Goal: Transaction & Acquisition: Purchase product/service

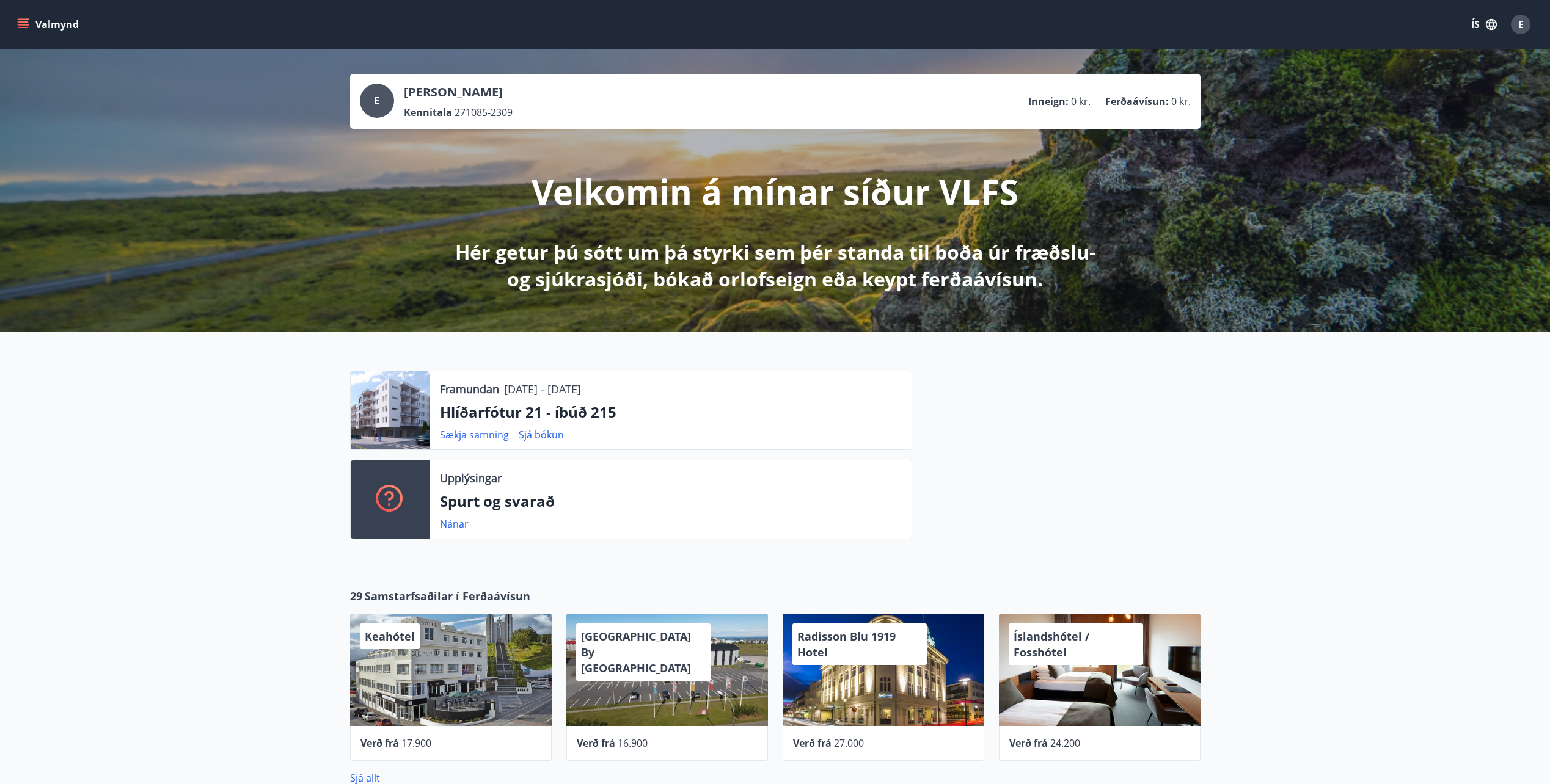
click at [22, 29] on icon "menu" at bounding box center [23, 27] width 11 height 1
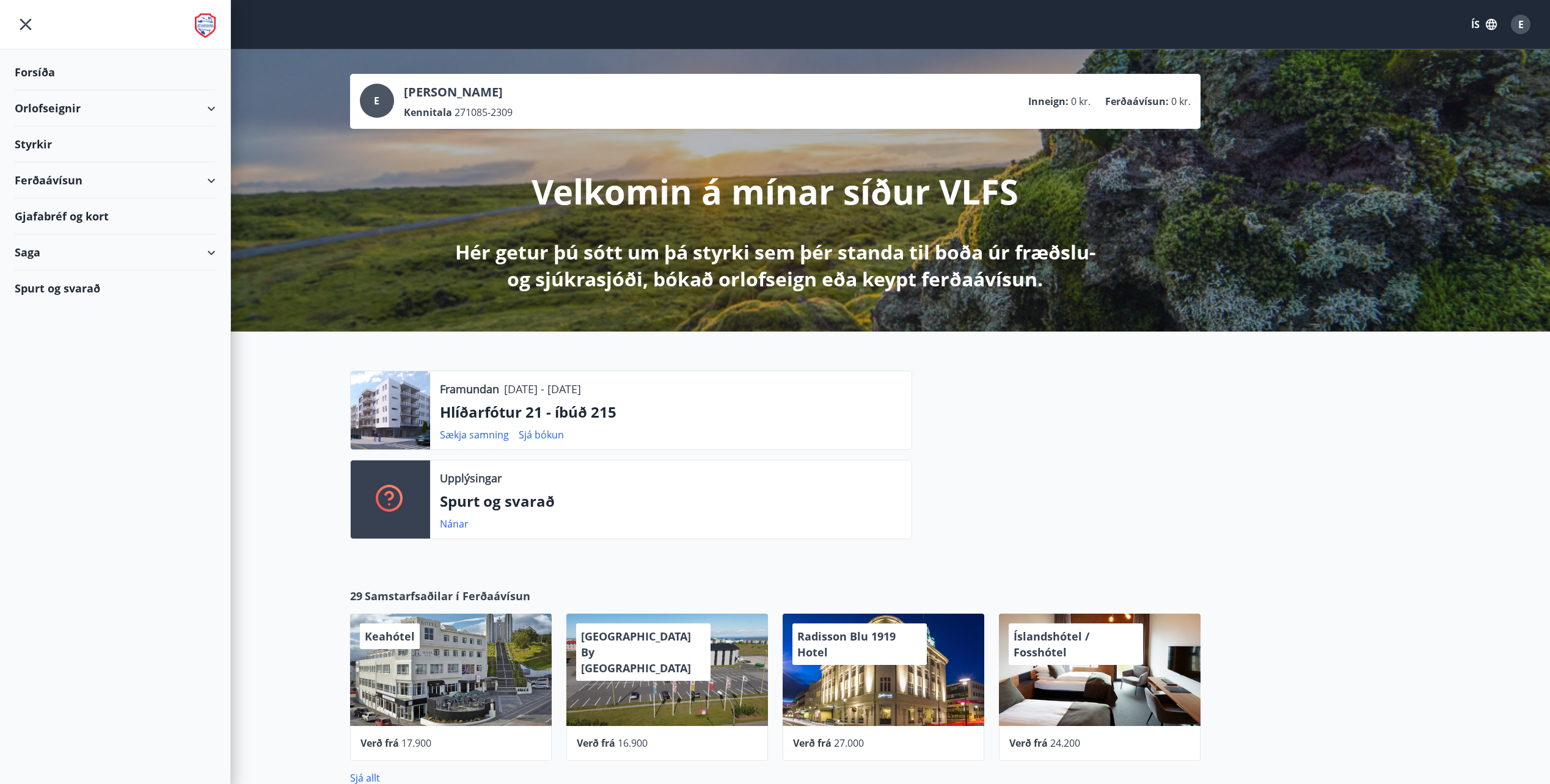
click at [62, 183] on div "Ferðaávísun" at bounding box center [115, 180] width 201 height 36
click at [54, 239] on div "Kaupa ferðaávísun" at bounding box center [115, 237] width 181 height 26
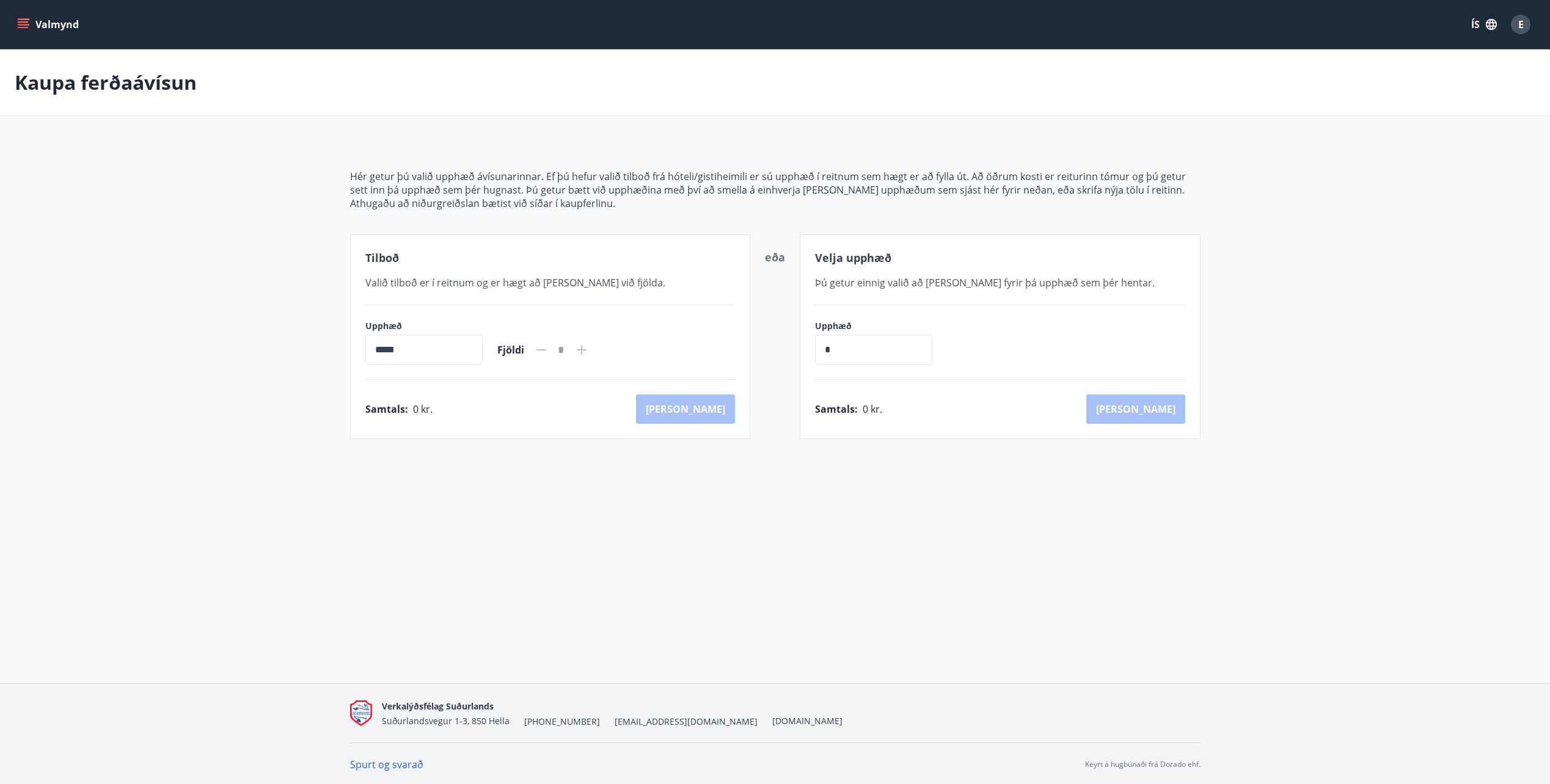
click at [424, 350] on input "*****" at bounding box center [423, 349] width 117 height 30
drag, startPoint x: 424, startPoint y: 350, endPoint x: 551, endPoint y: 370, distance: 128.6
click at [551, 370] on div "Tilboð Valið tilboð er í reitnum og er hægt að [PERSON_NAME] við fjölda. Upphæð…" at bounding box center [550, 336] width 401 height 205
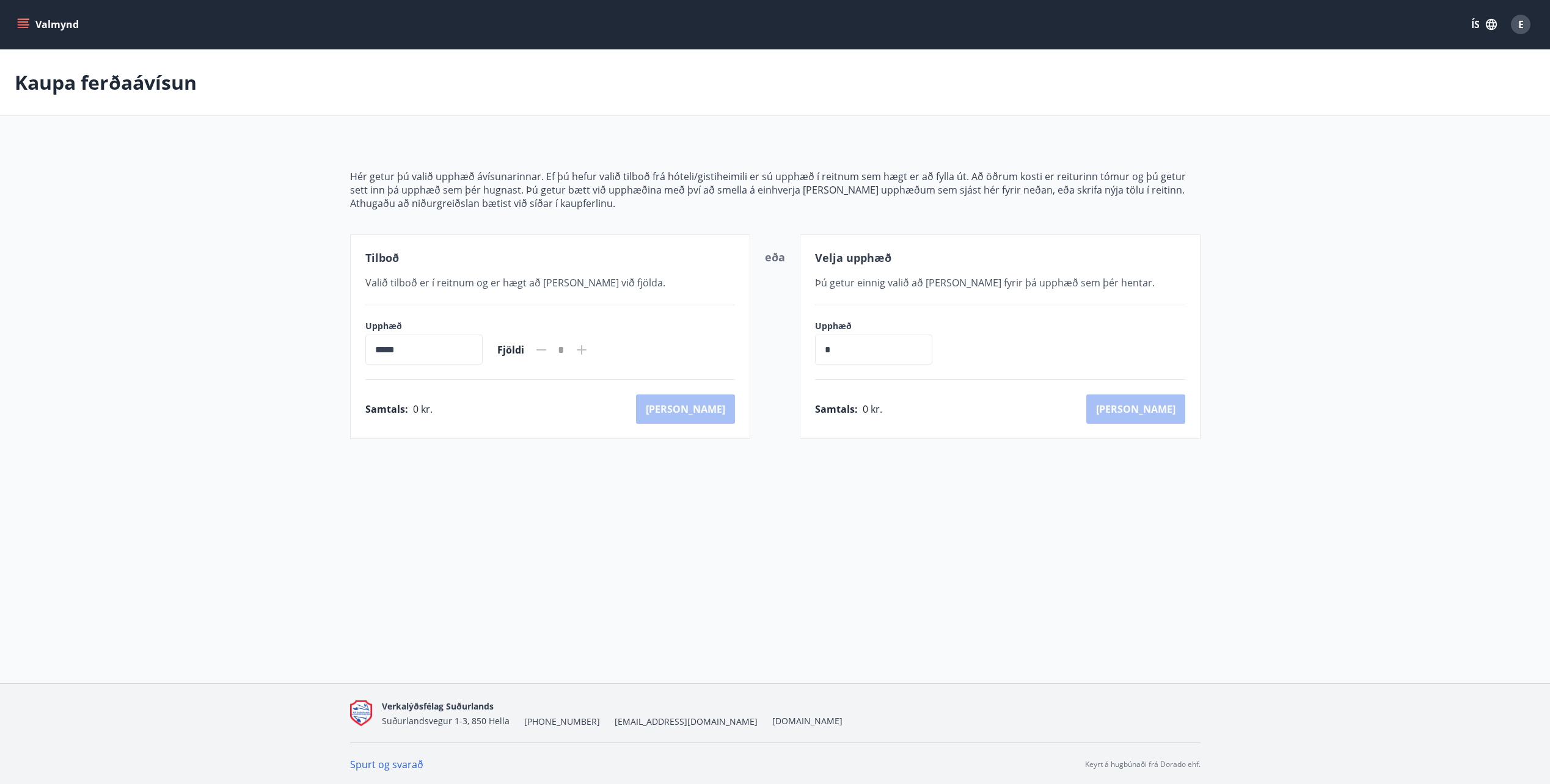
click at [587, 349] on icon at bounding box center [582, 350] width 10 height 10
click at [428, 354] on input "*****" at bounding box center [423, 349] width 117 height 30
drag, startPoint x: 428, startPoint y: 354, endPoint x: 306, endPoint y: 269, distance: 148.7
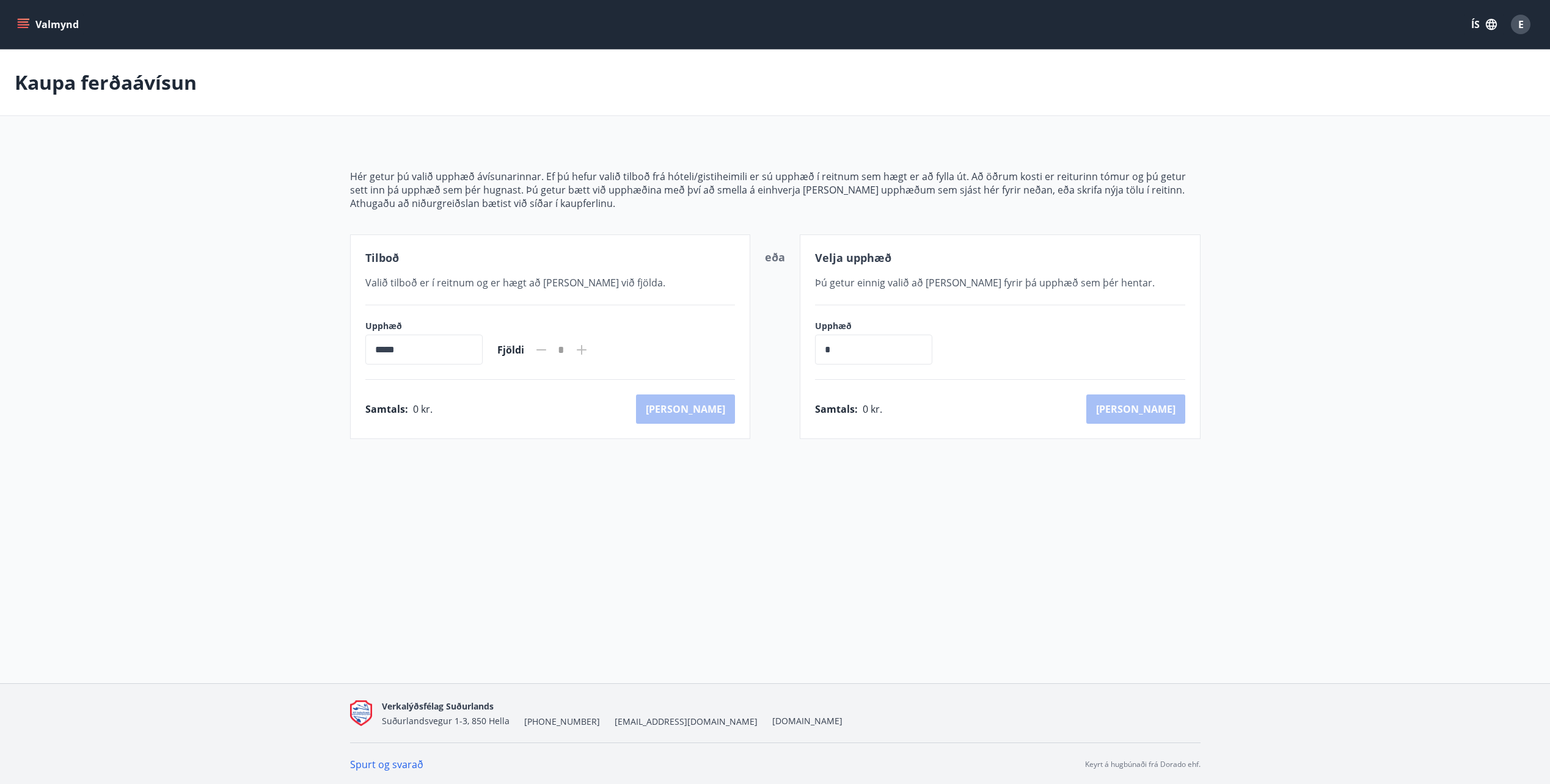
click at [306, 269] on main "[PERSON_NAME] ferðaávísun Hér getur þú valið upphæð ávísunarinnar. Ef þú hefur …" at bounding box center [775, 244] width 1550 height 390
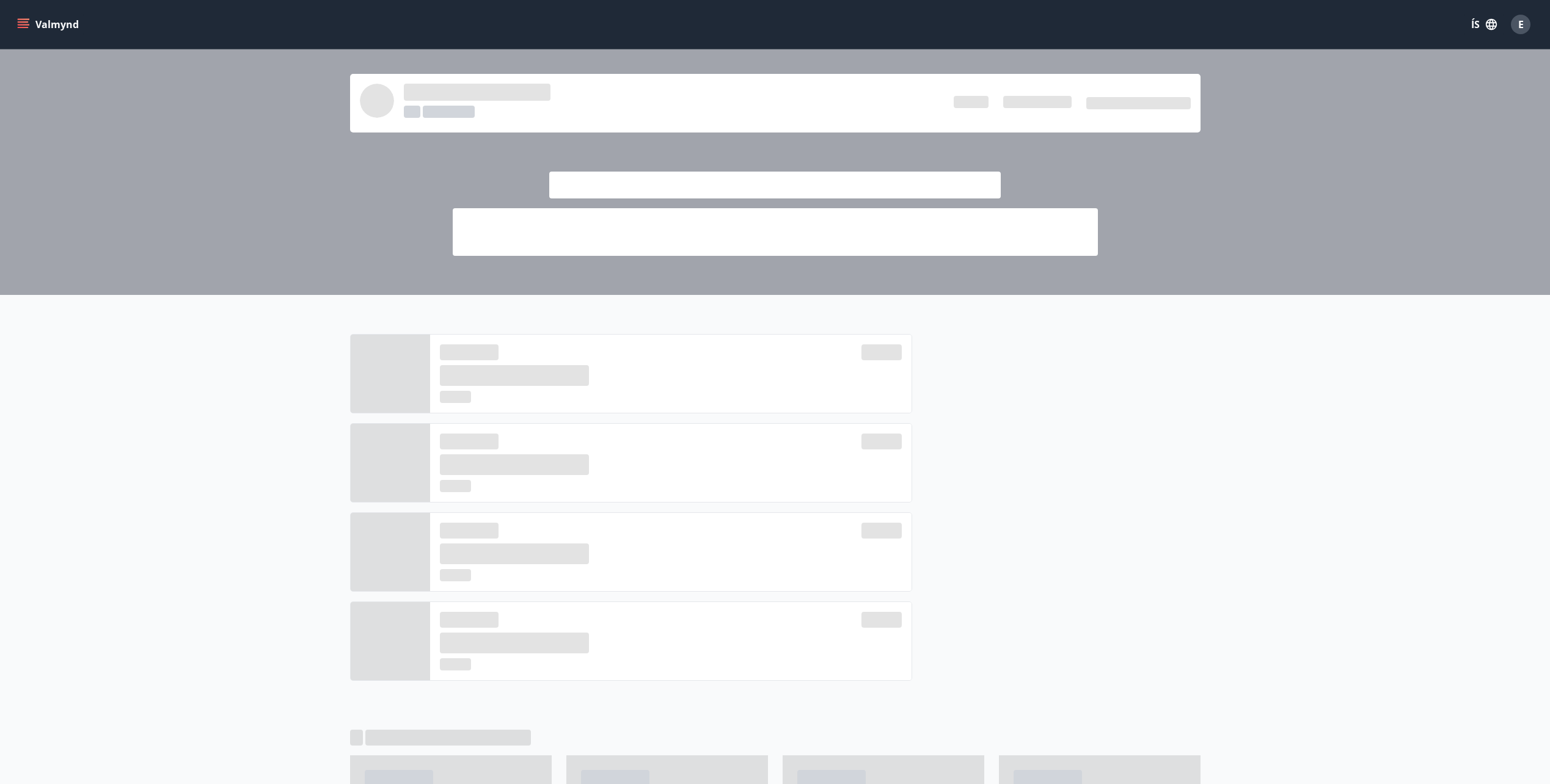
click at [24, 28] on icon "menu" at bounding box center [23, 27] width 11 height 1
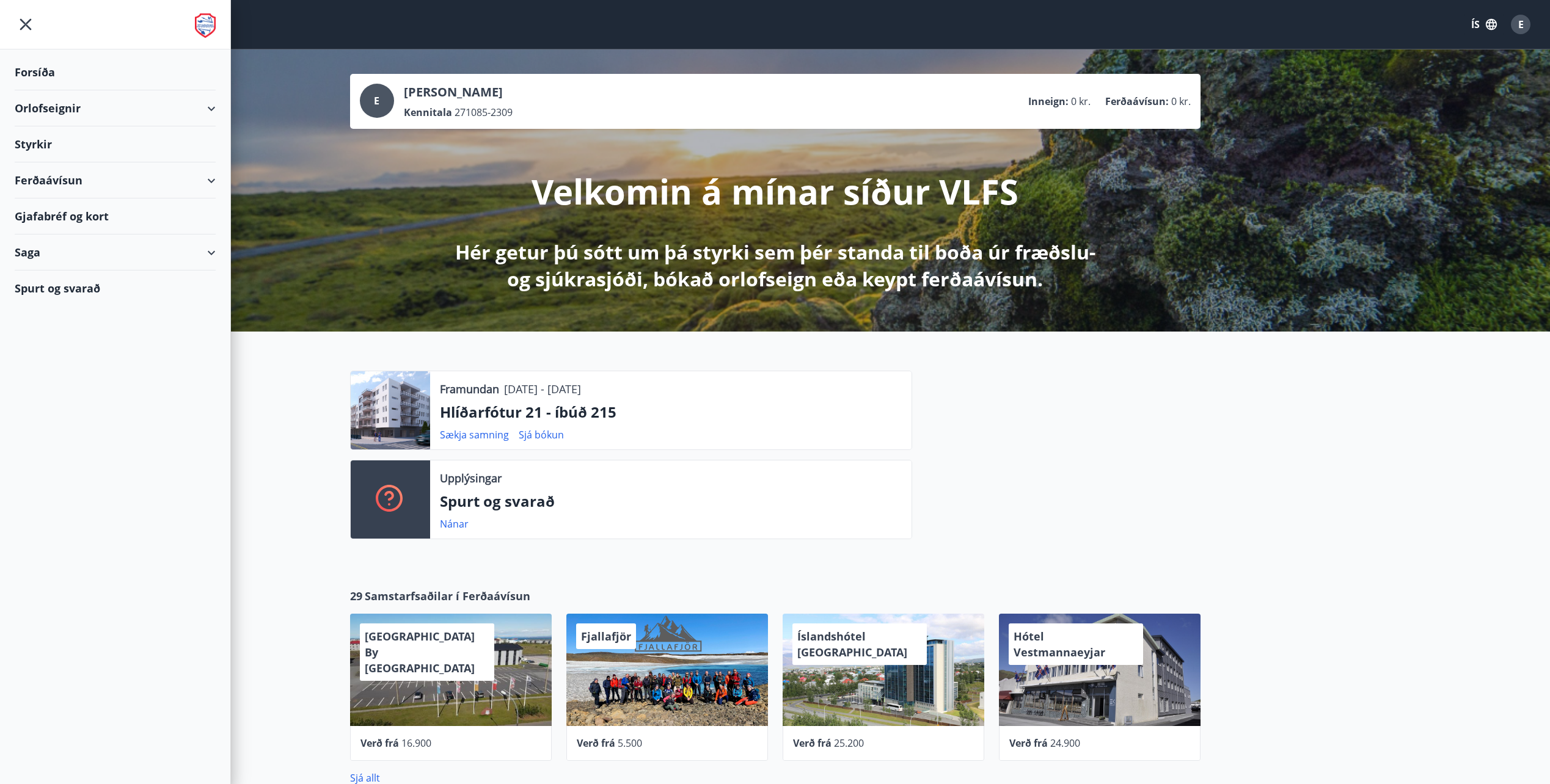
click at [47, 177] on div "Ferðaávísun" at bounding box center [115, 180] width 201 height 36
click at [54, 213] on div "Framboð" at bounding box center [115, 211] width 181 height 26
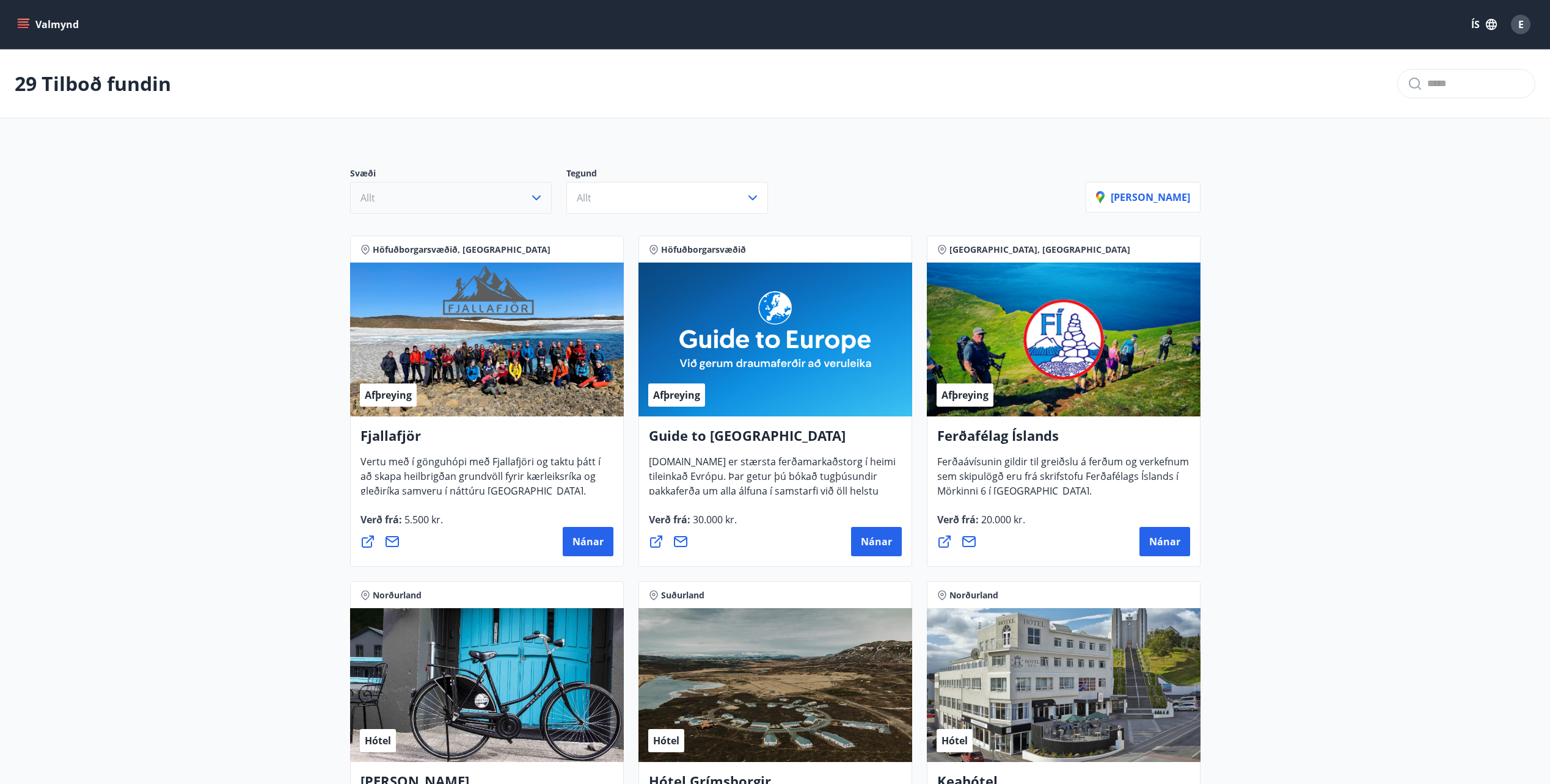
click at [459, 195] on button "Allt" at bounding box center [451, 198] width 202 height 31
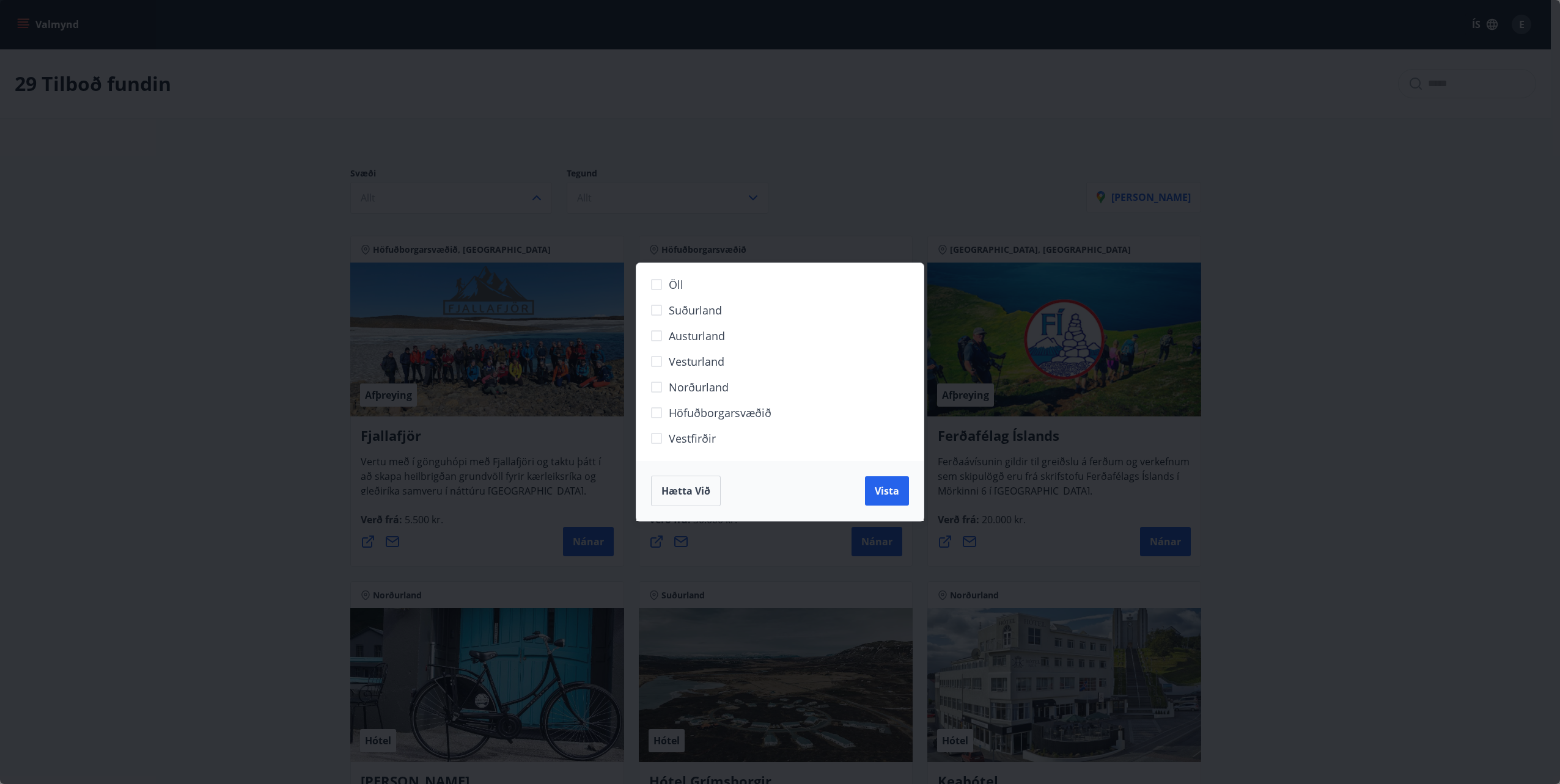
click at [218, 233] on div "Öll Suðurland [GEOGRAPHIC_DATA] [GEOGRAPHIC_DATA] Norðurland Höfuðborgarsvæðið …" at bounding box center [780, 392] width 1560 height 784
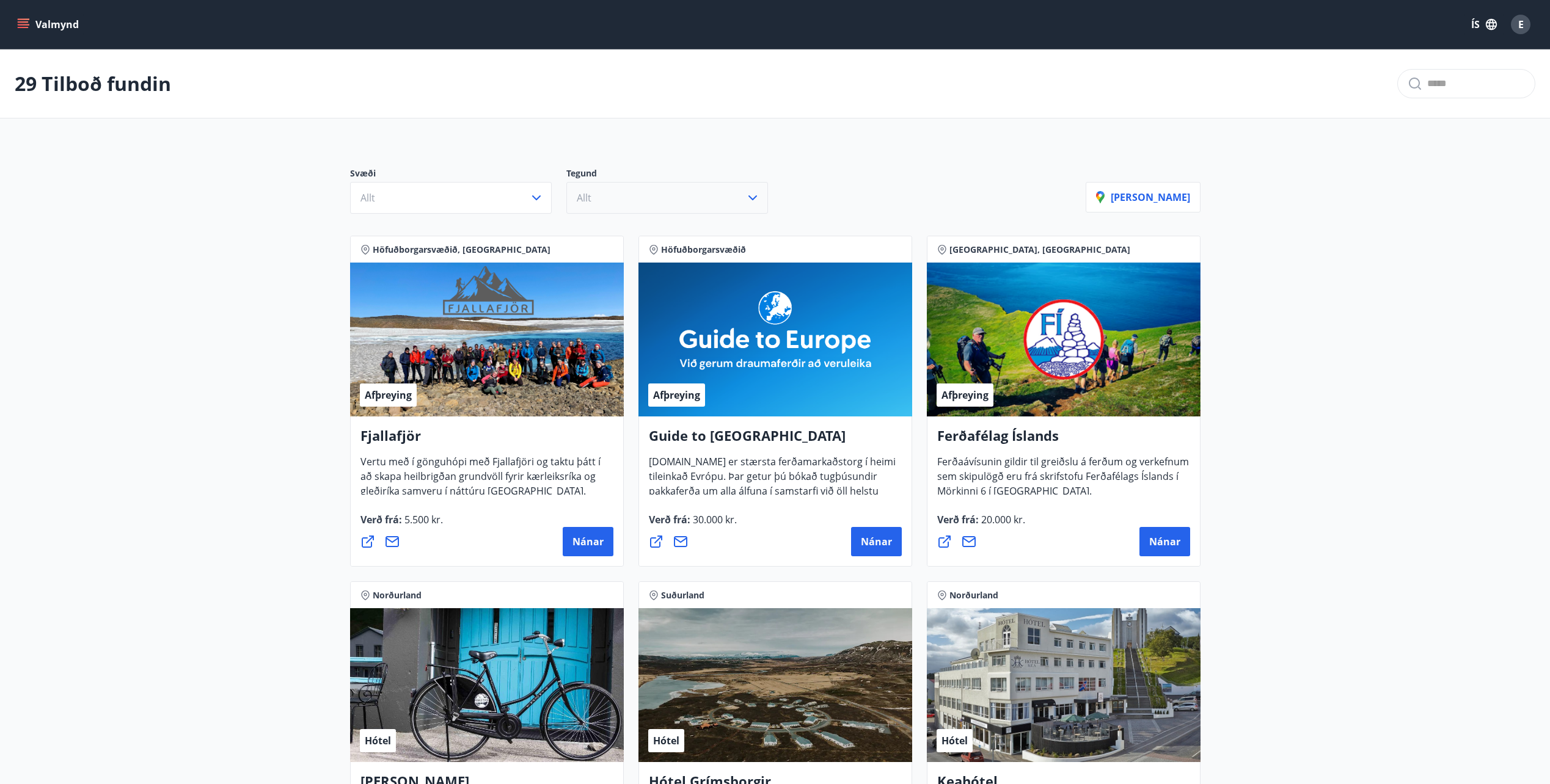
click at [658, 201] on button "Allt" at bounding box center [667, 198] width 202 height 31
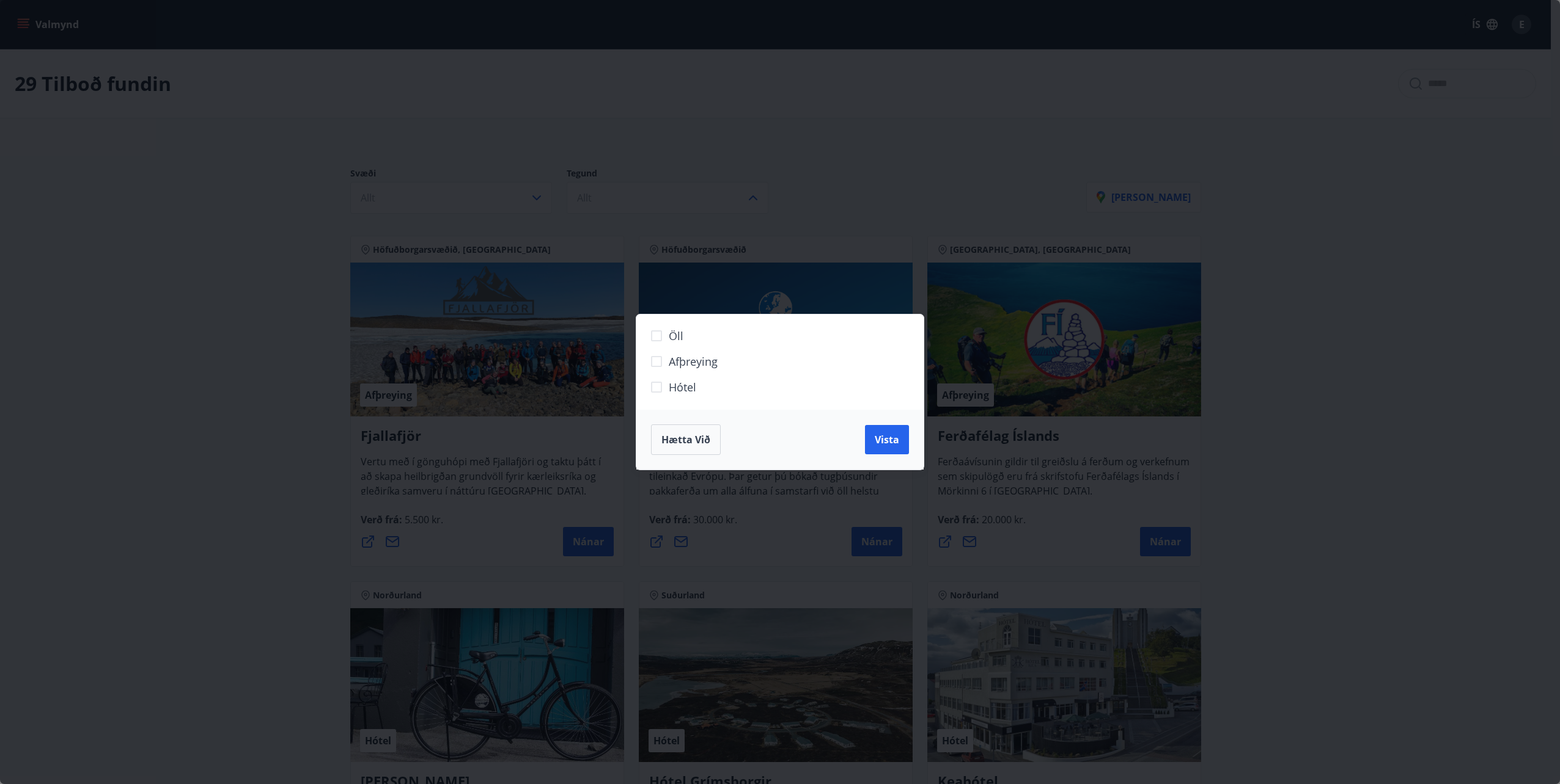
click at [670, 388] on span "Hótel" at bounding box center [682, 388] width 28 height 16
click at [890, 436] on span "Vista" at bounding box center [887, 440] width 25 height 14
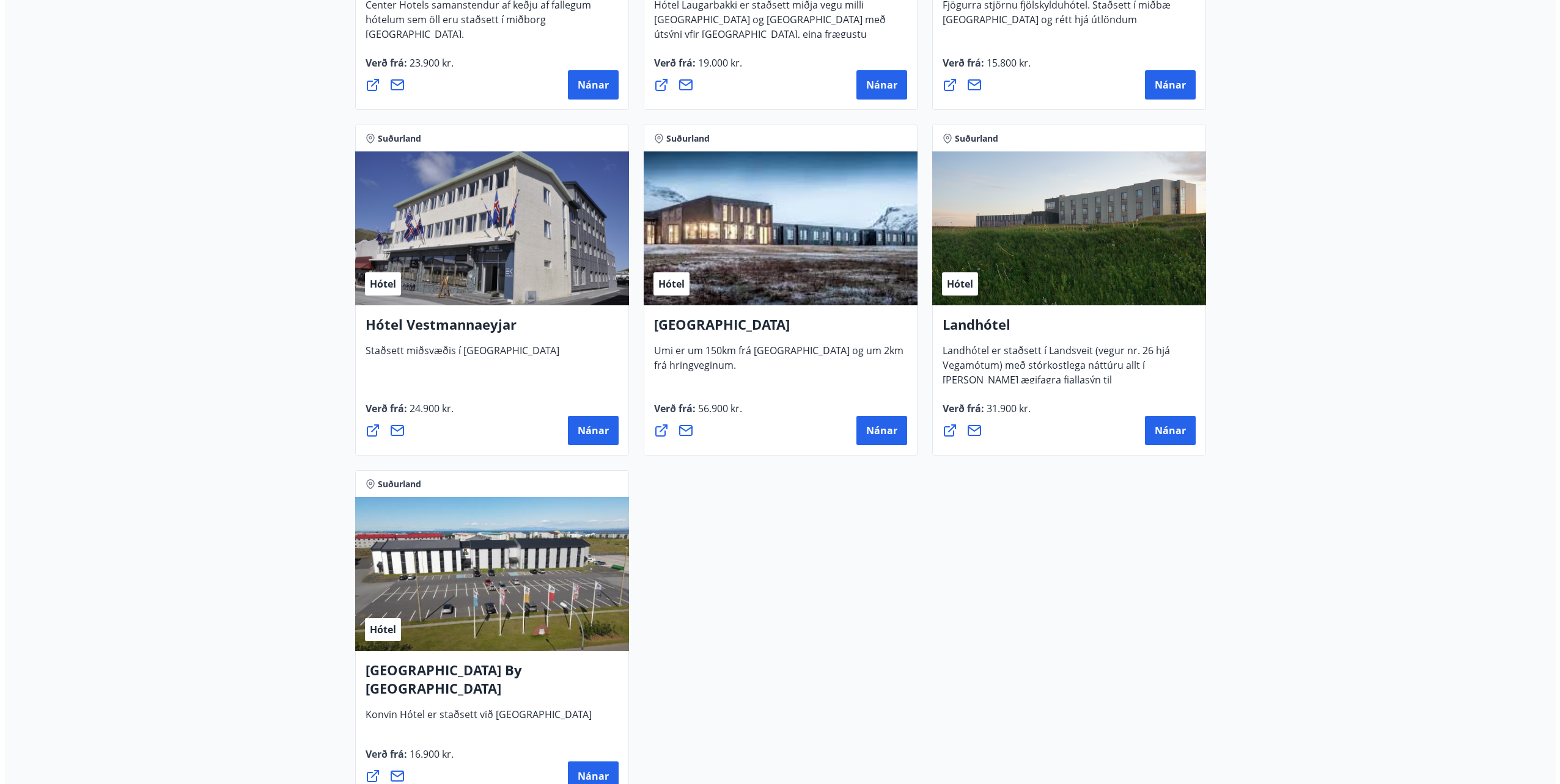
scroll to position [2687, 0]
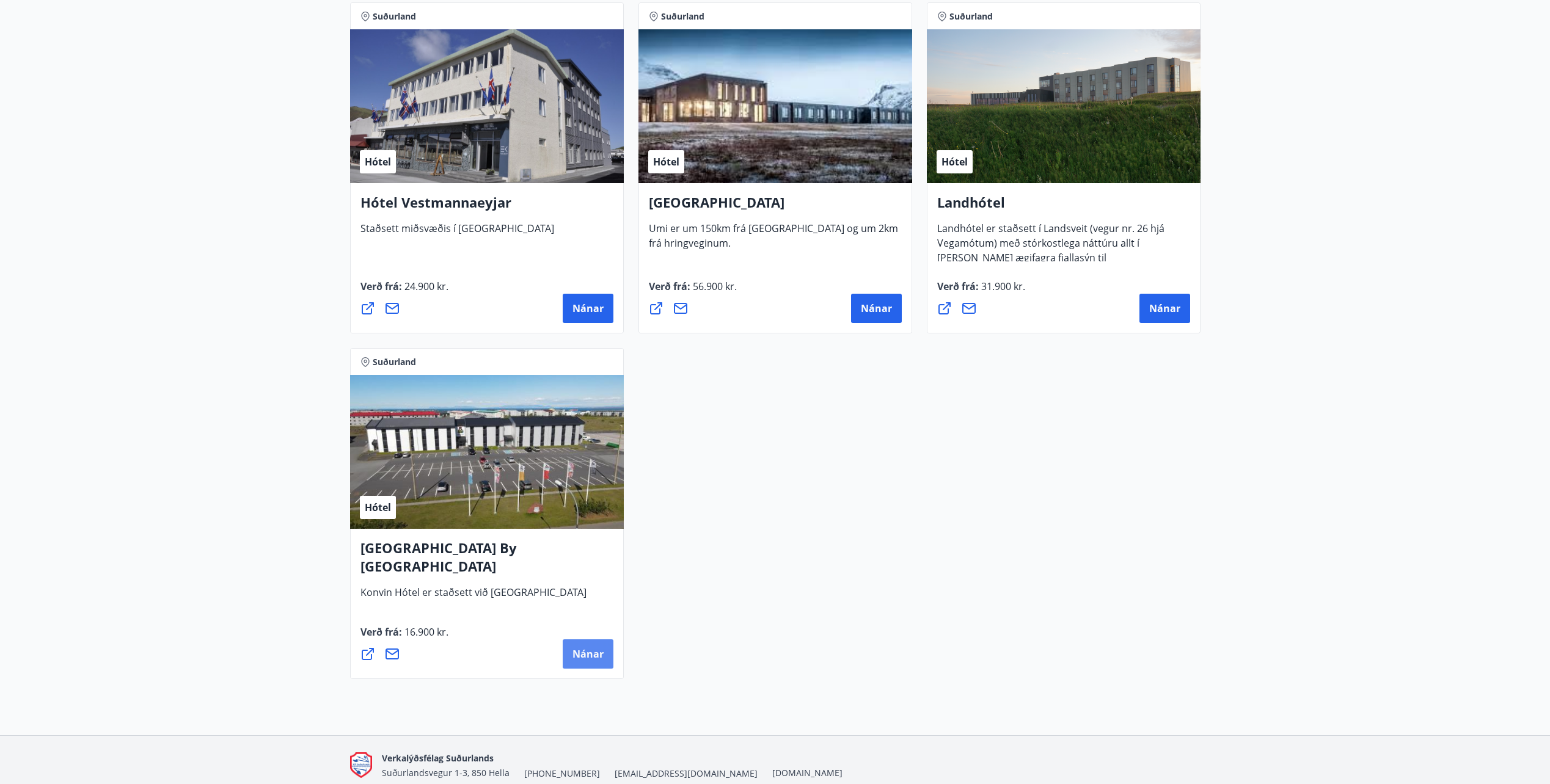
click at [580, 648] on span "Nánar" at bounding box center [589, 654] width 31 height 14
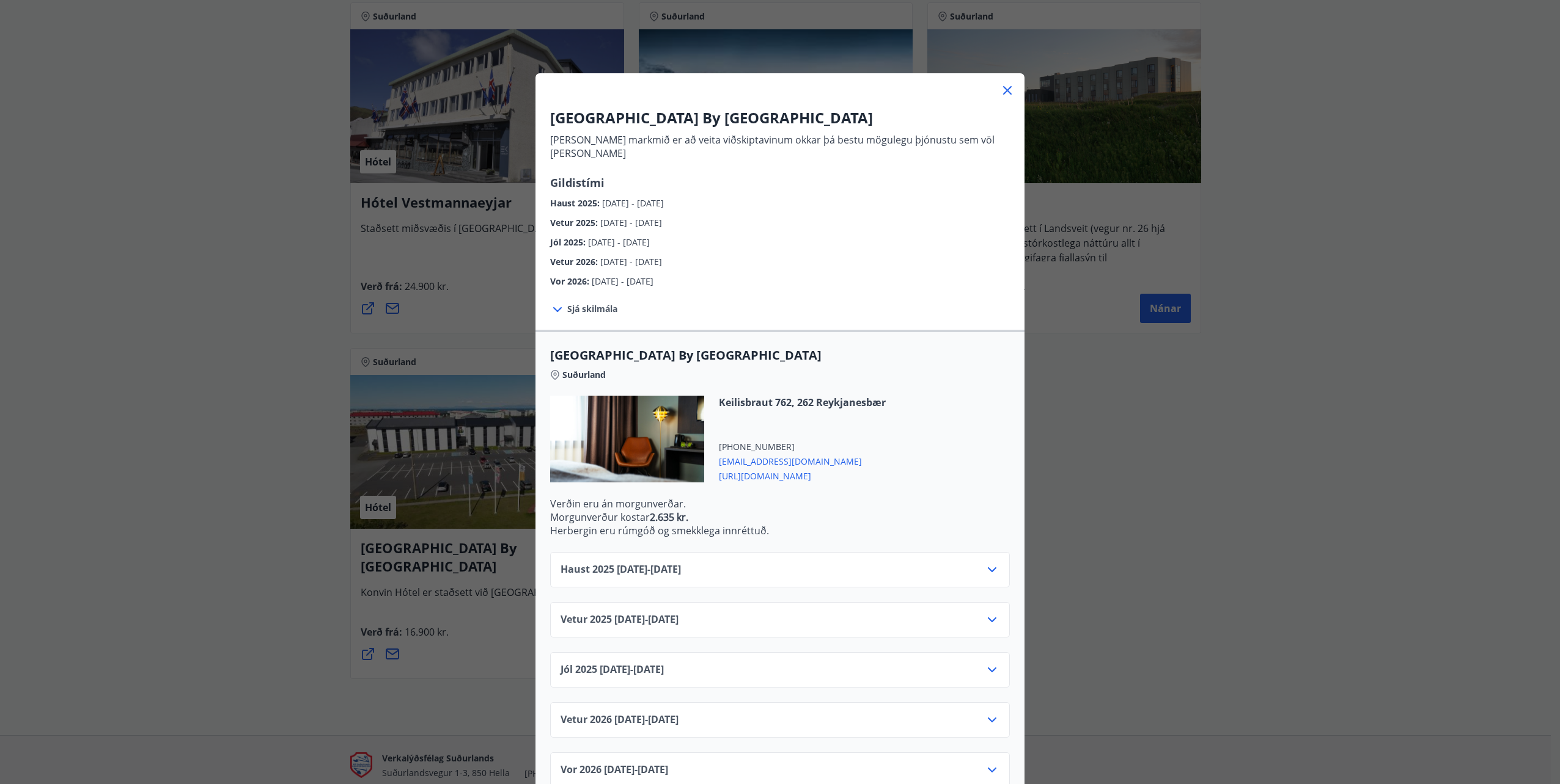
click at [777, 563] on div "Haust [PHONE_NUMBER][DATE] - [DATE]" at bounding box center [780, 574] width 439 height 25
click at [994, 563] on icon at bounding box center [991, 570] width 15 height 15
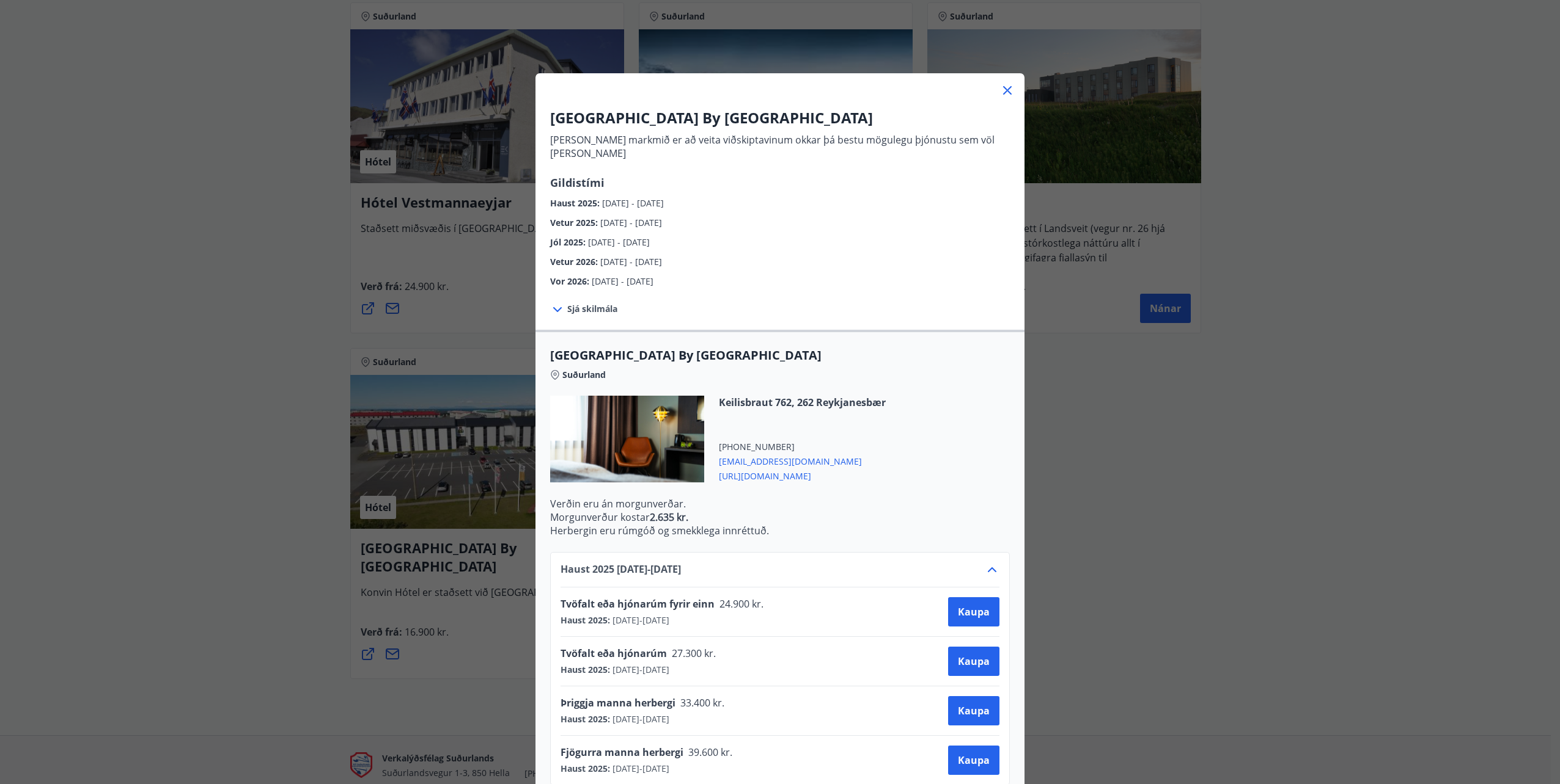
scroll to position [61, 0]
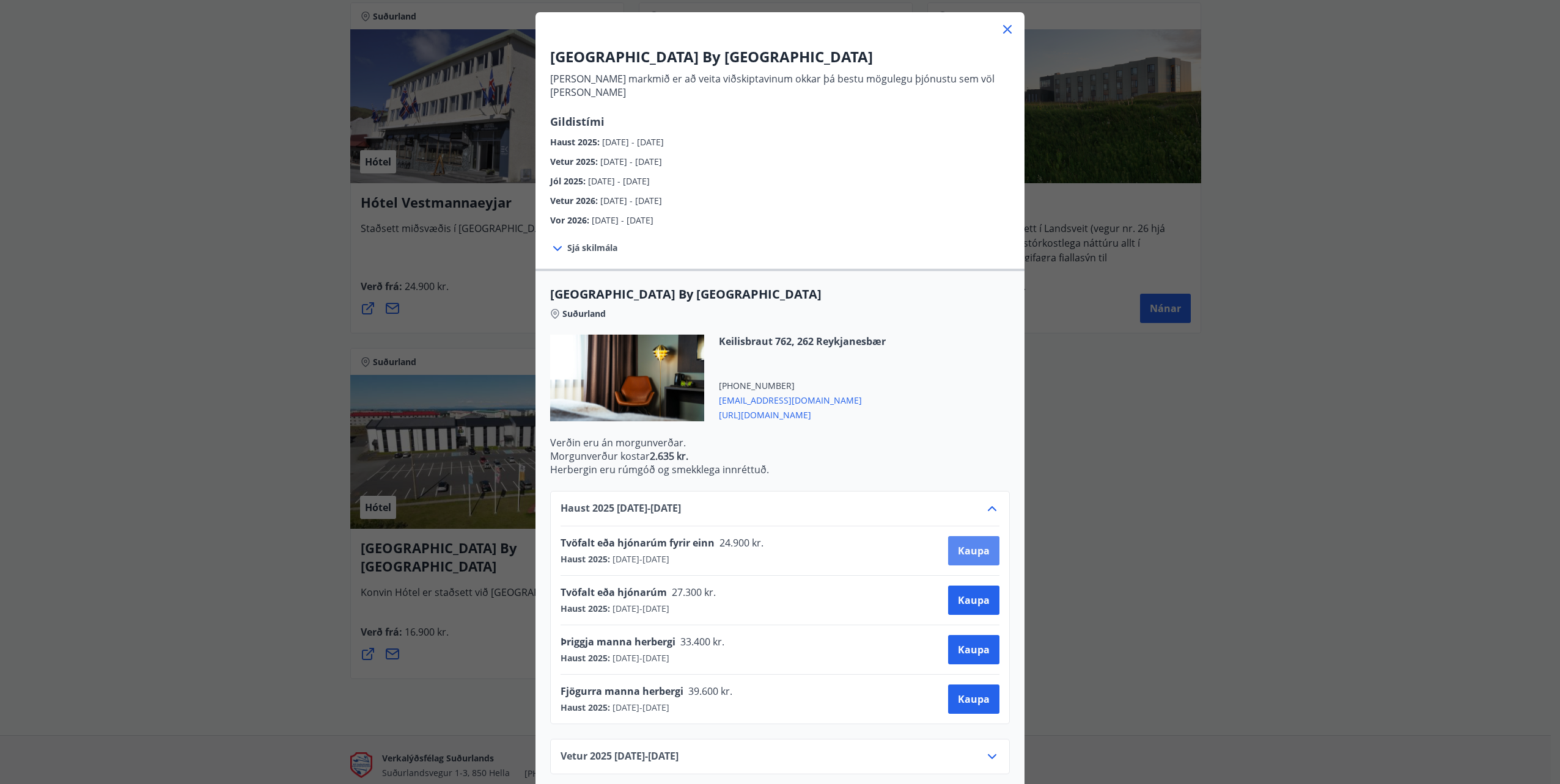
click at [958, 544] on span "Kaupa" at bounding box center [973, 551] width 31 height 14
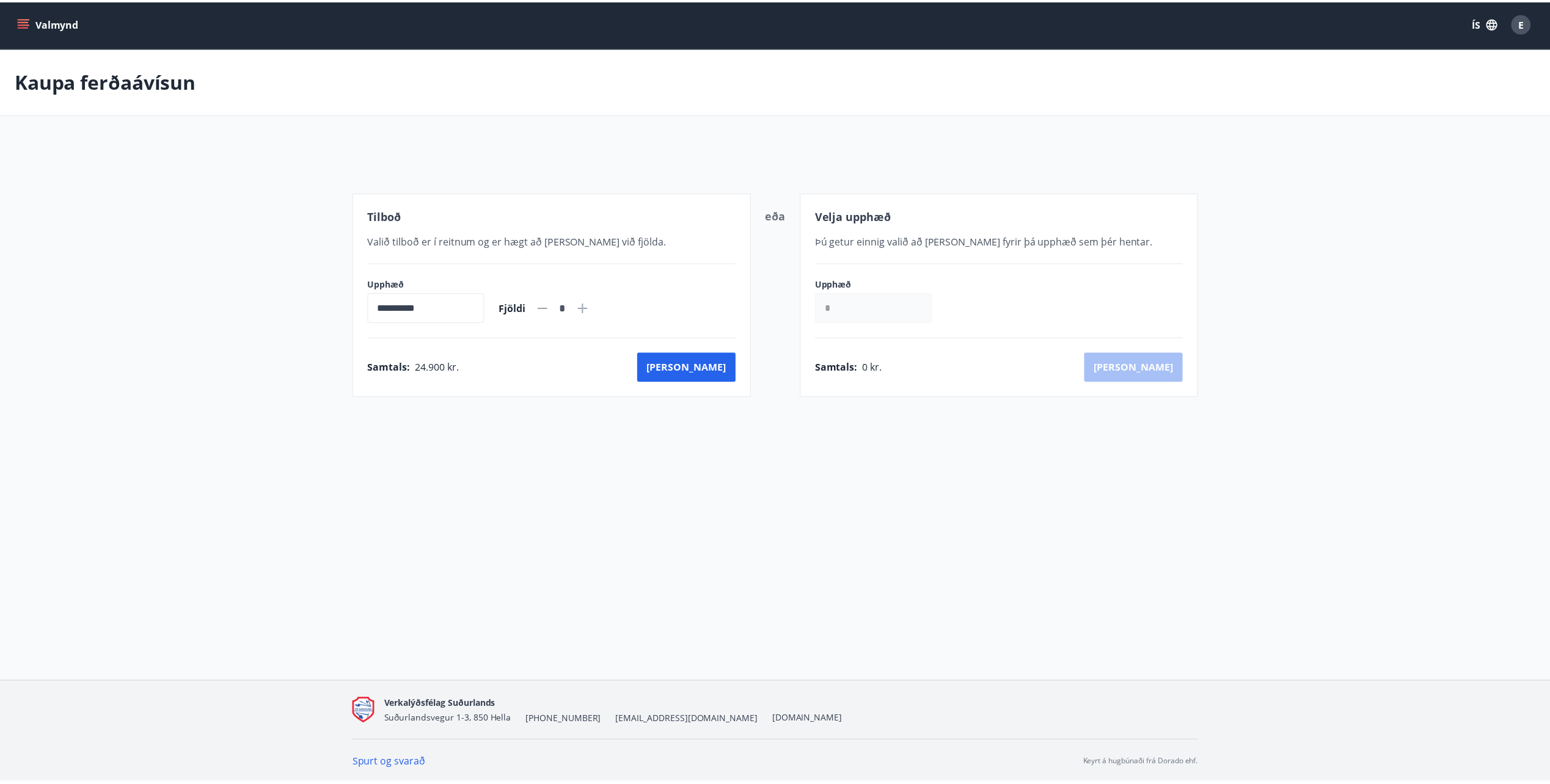
scroll to position [2, 0]
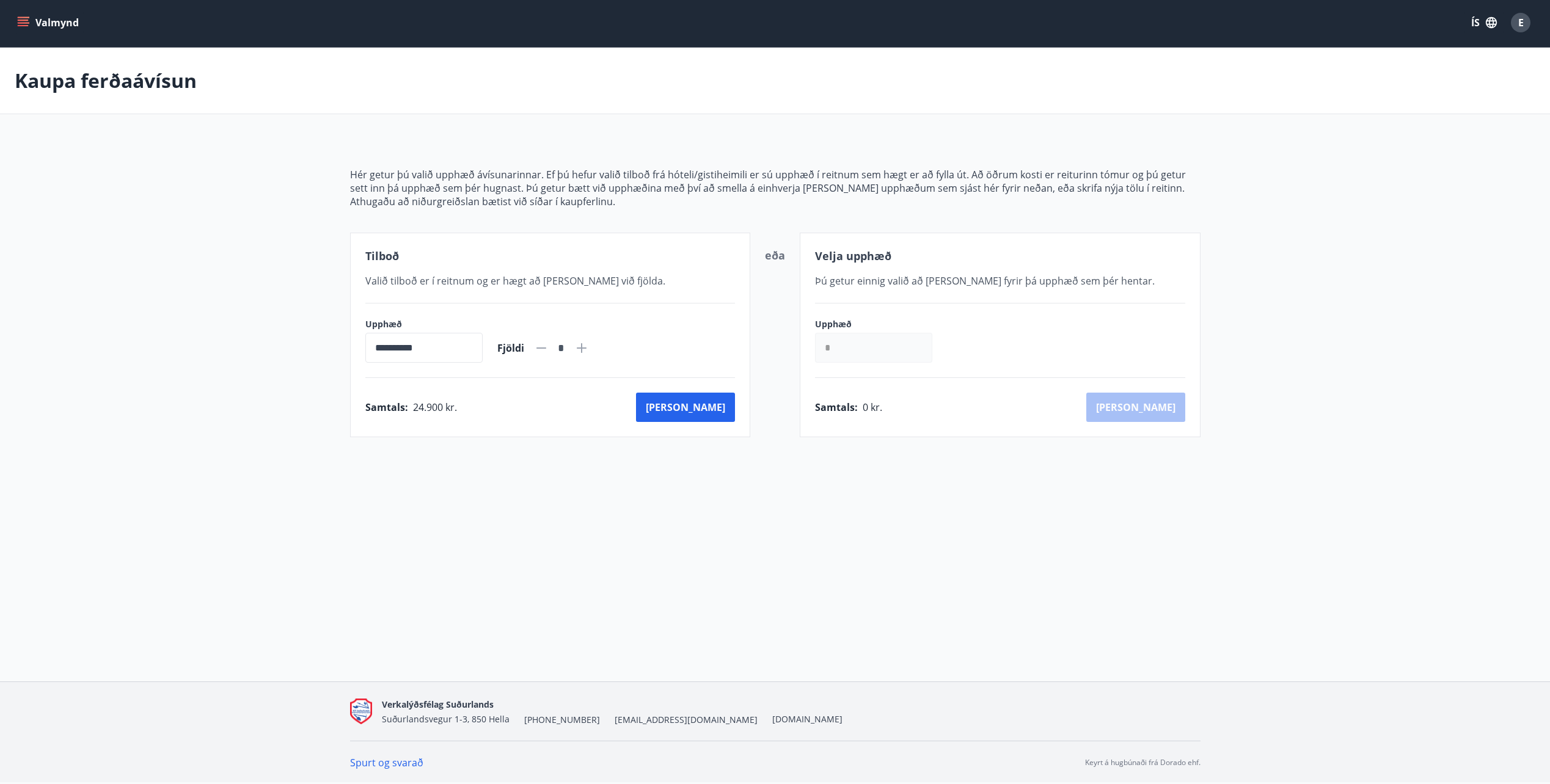
click at [587, 348] on icon at bounding box center [582, 348] width 10 height 10
type input "*"
click at [597, 397] on div "Samtals : 49.800 kr. [GEOGRAPHIC_DATA]" at bounding box center [550, 407] width 370 height 30
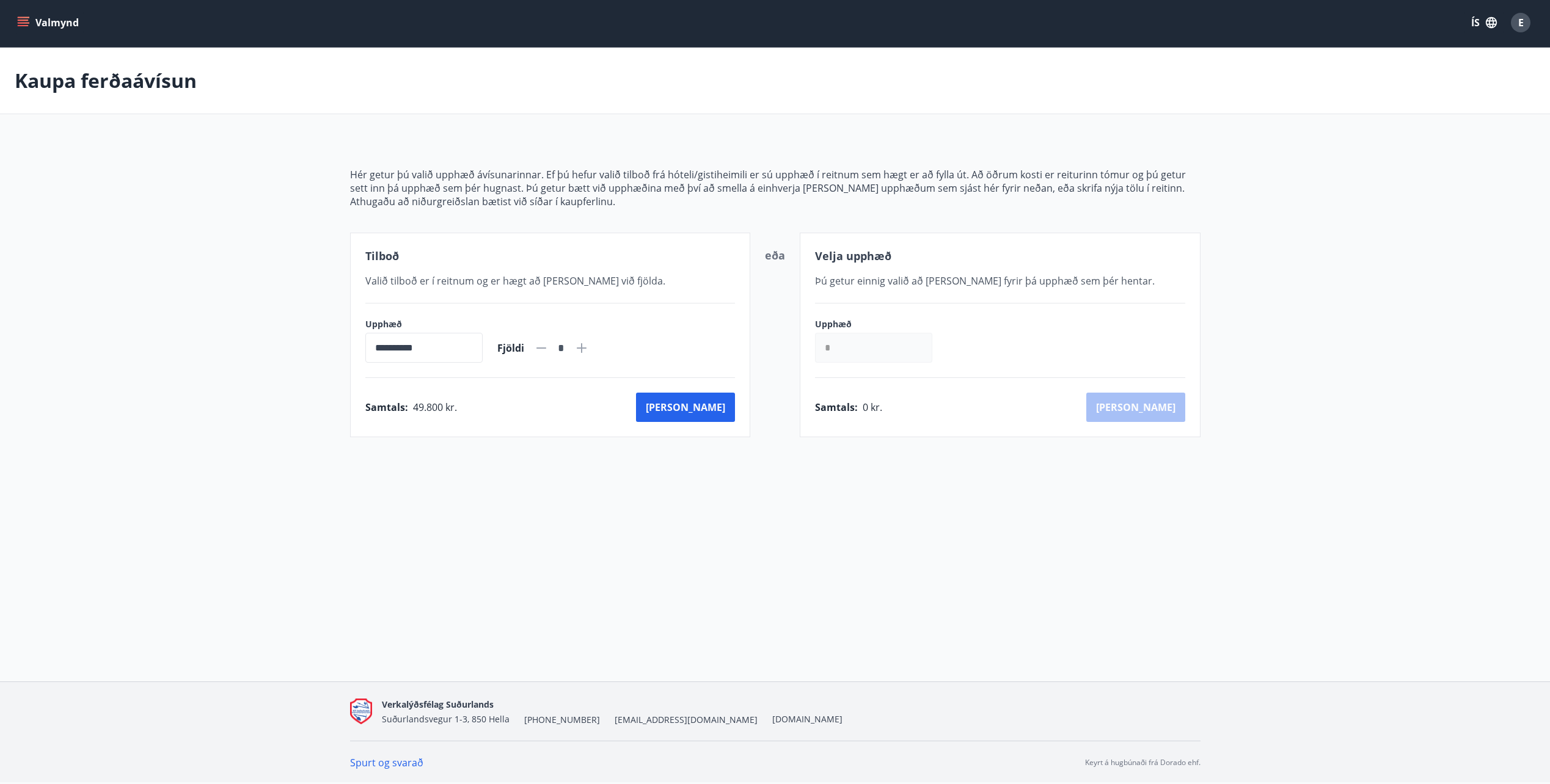
drag, startPoint x: 597, startPoint y: 397, endPoint x: 570, endPoint y: 420, distance: 35.5
click at [570, 420] on div "Samtals : 49.800 kr. [GEOGRAPHIC_DATA]" at bounding box center [550, 407] width 370 height 30
